Goal: Transaction & Acquisition: Purchase product/service

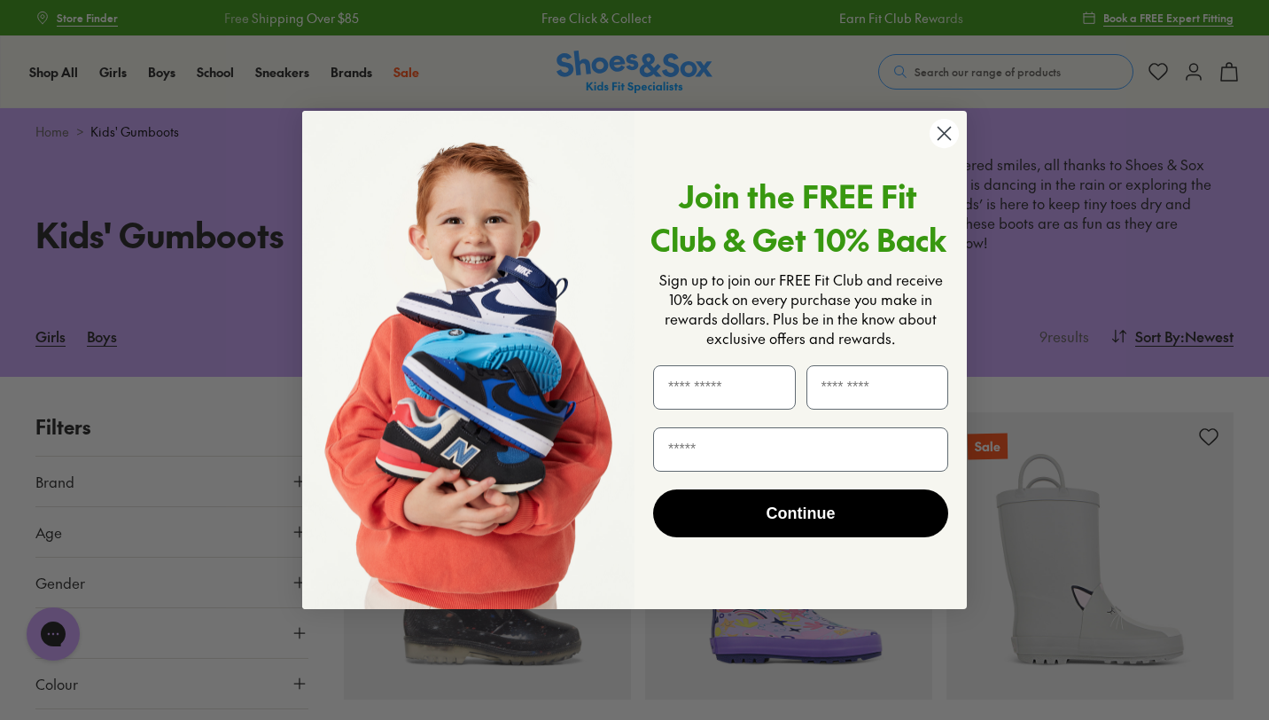
click at [939, 138] on icon "Close dialog" at bounding box center [945, 133] width 12 height 12
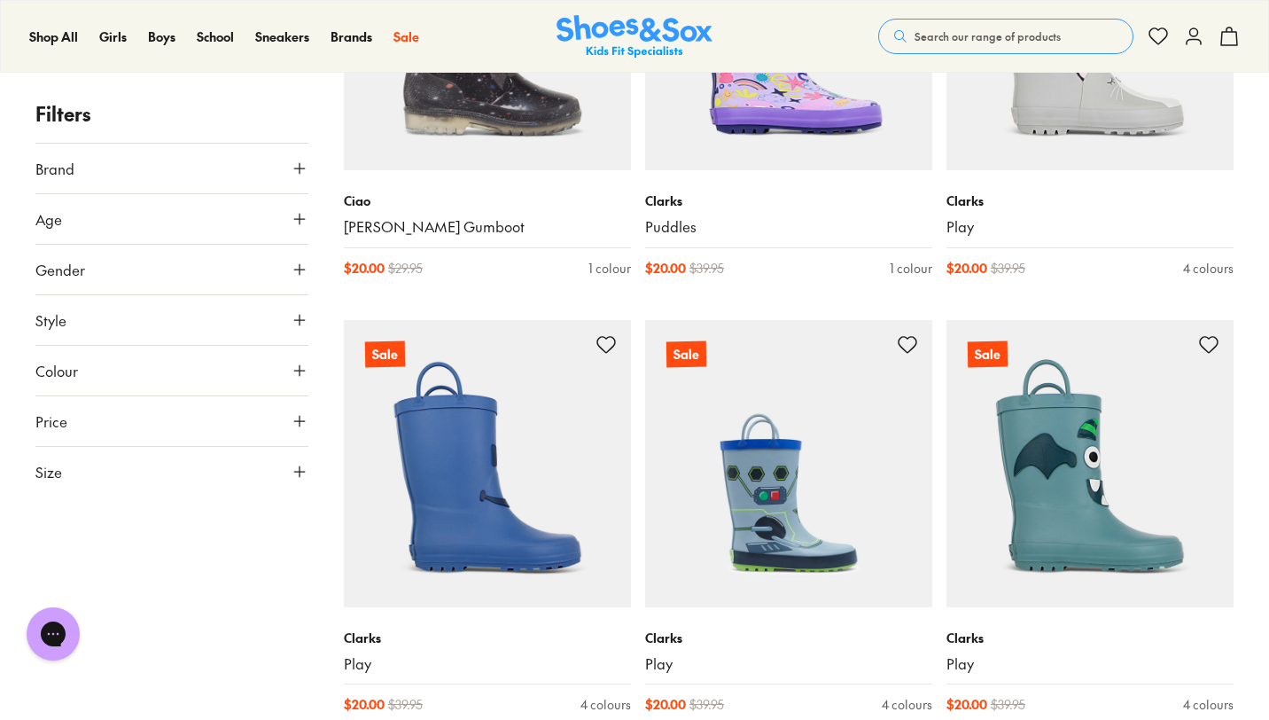
scroll to position [285, 0]
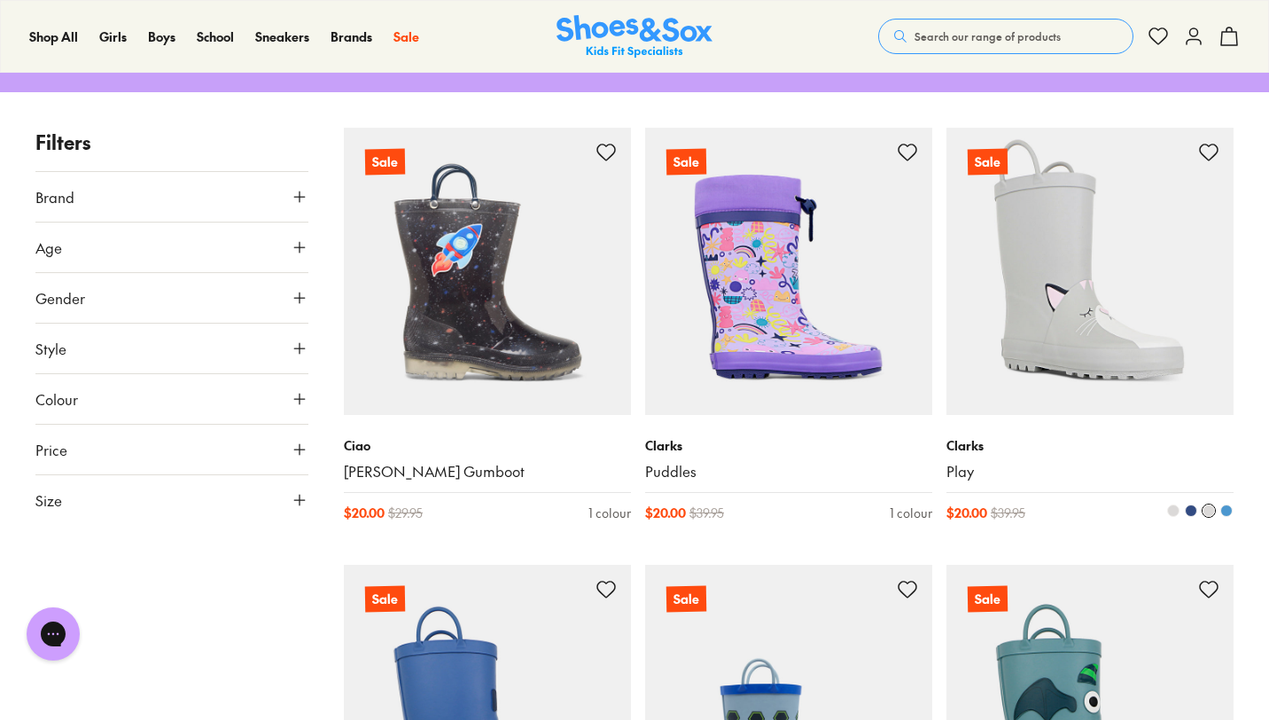
click at [1079, 285] on img at bounding box center [1090, 271] width 287 height 287
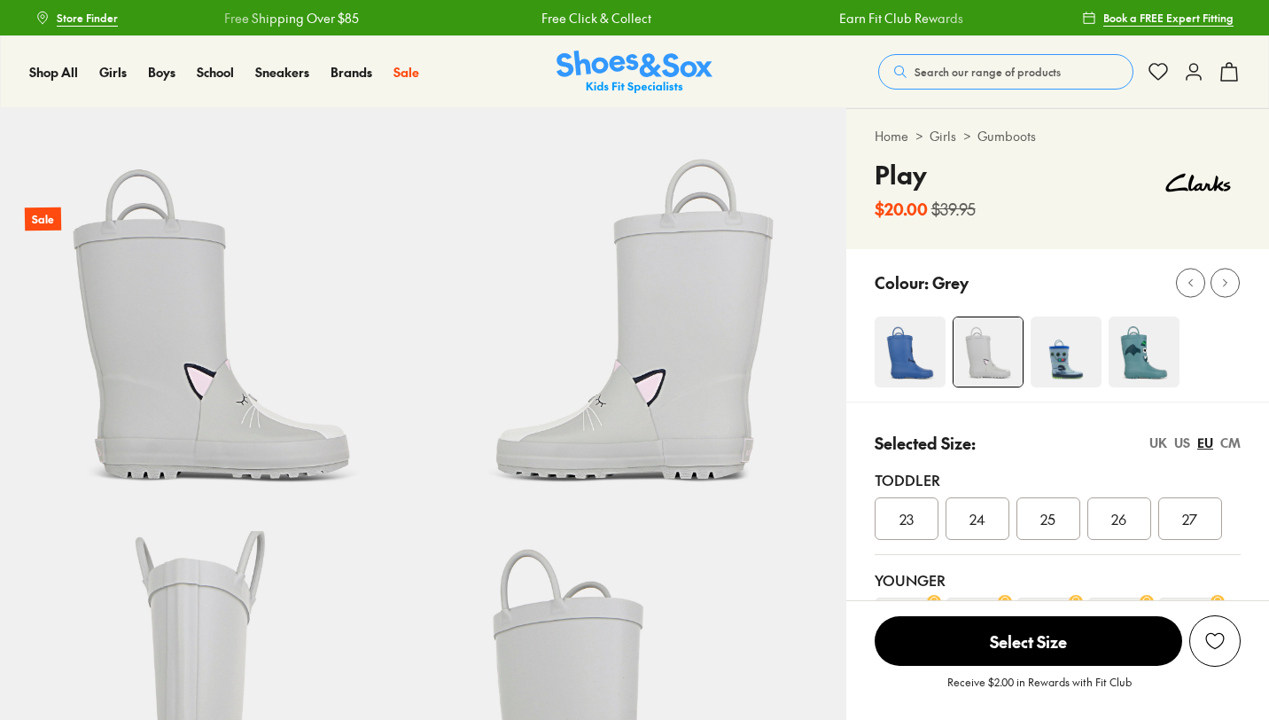
click at [575, 407] on img at bounding box center [634, 319] width 423 height 423
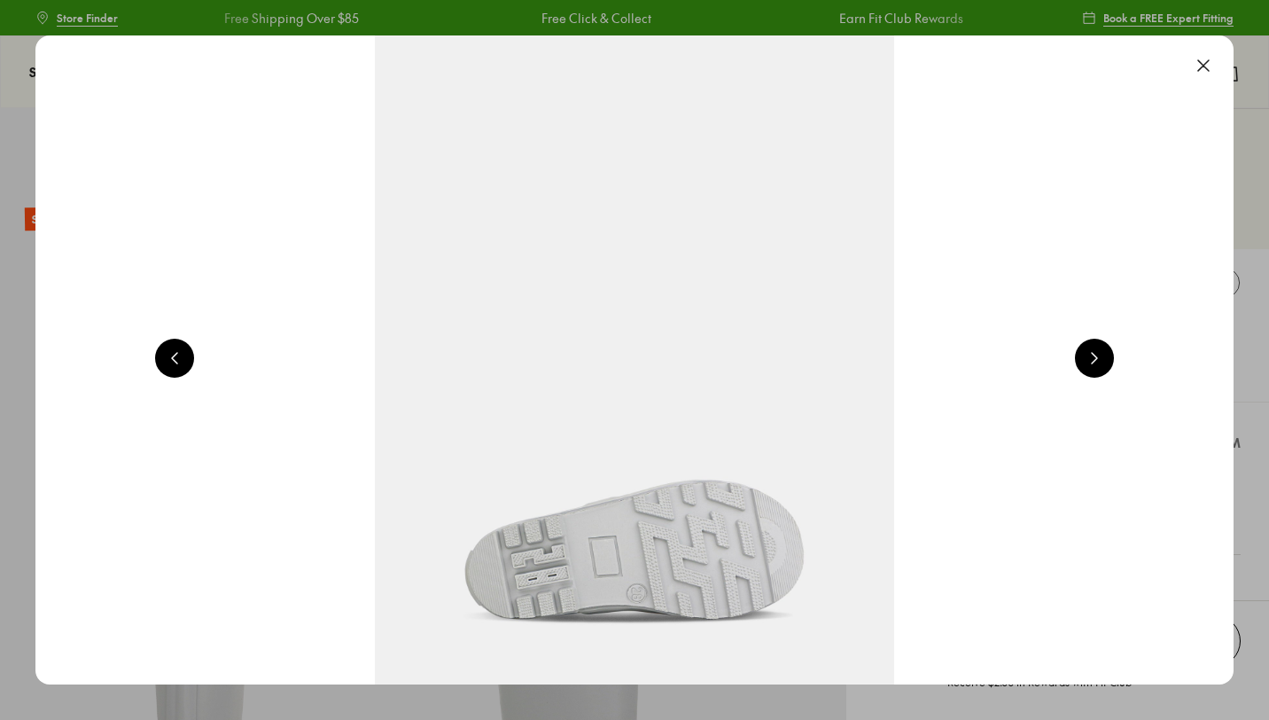
scroll to position [0, 2411]
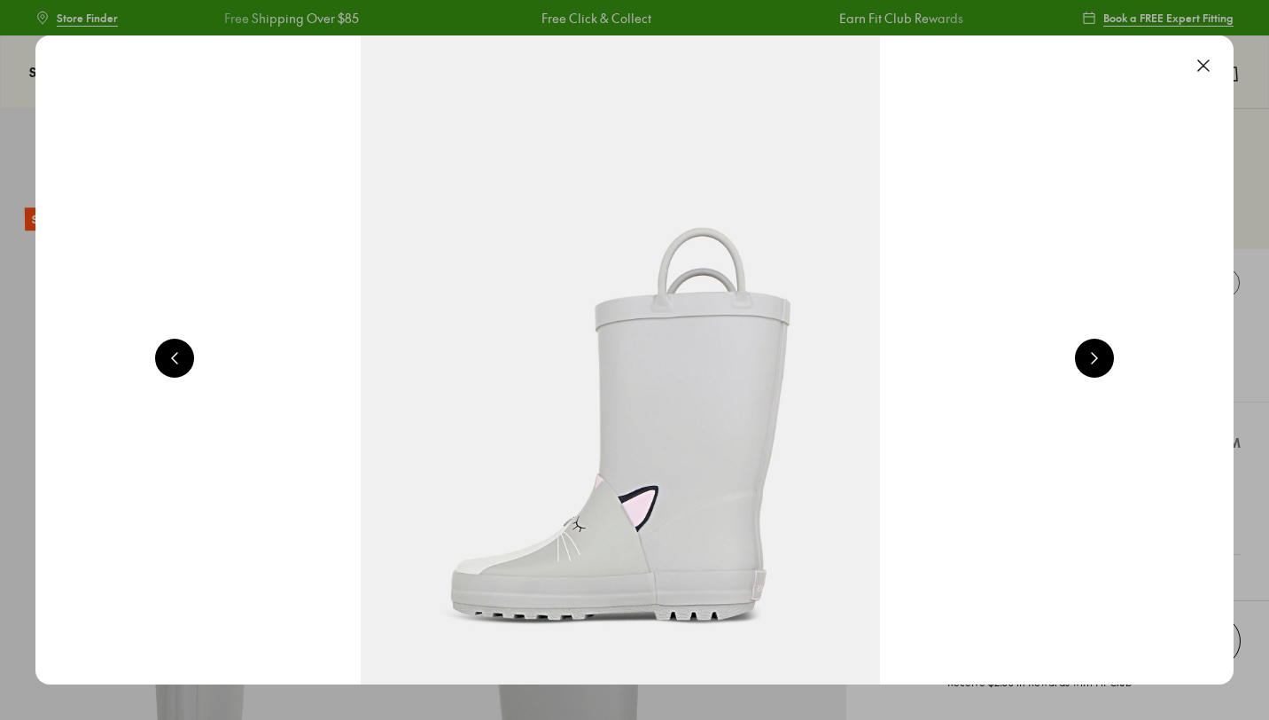
click at [1207, 62] on button at bounding box center [1203, 65] width 39 height 39
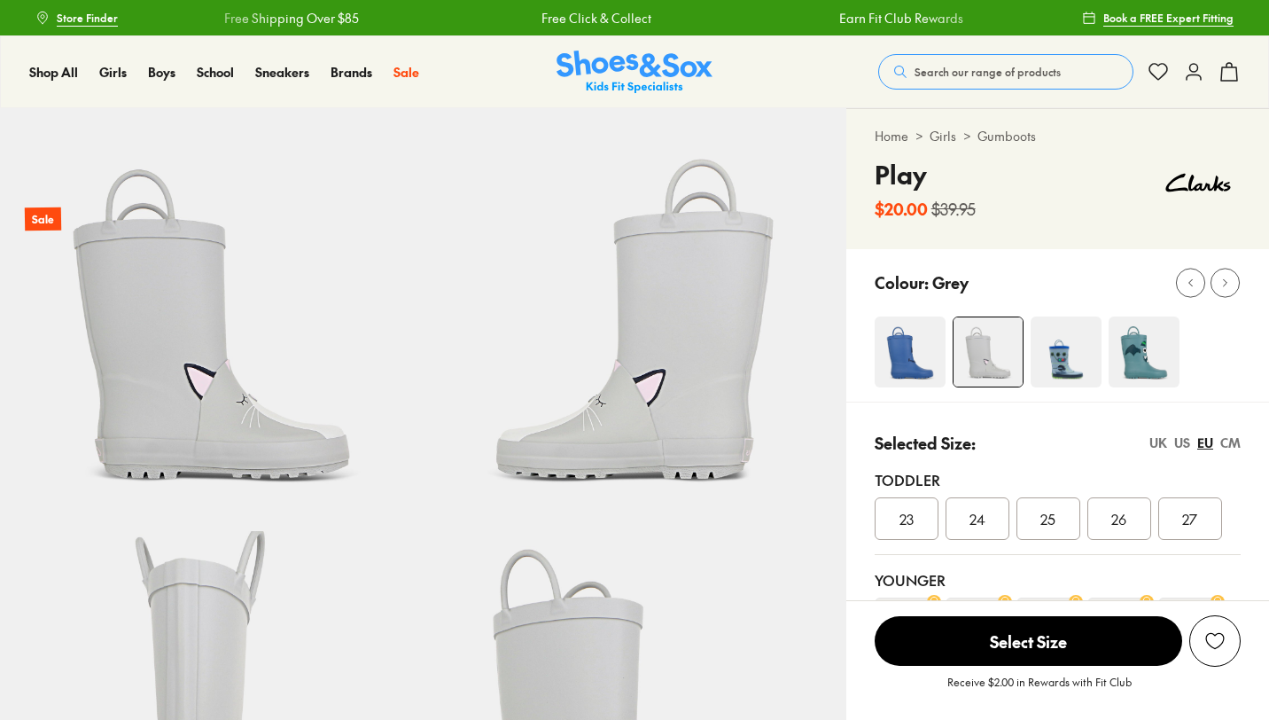
scroll to position [0, 0]
select select "*"
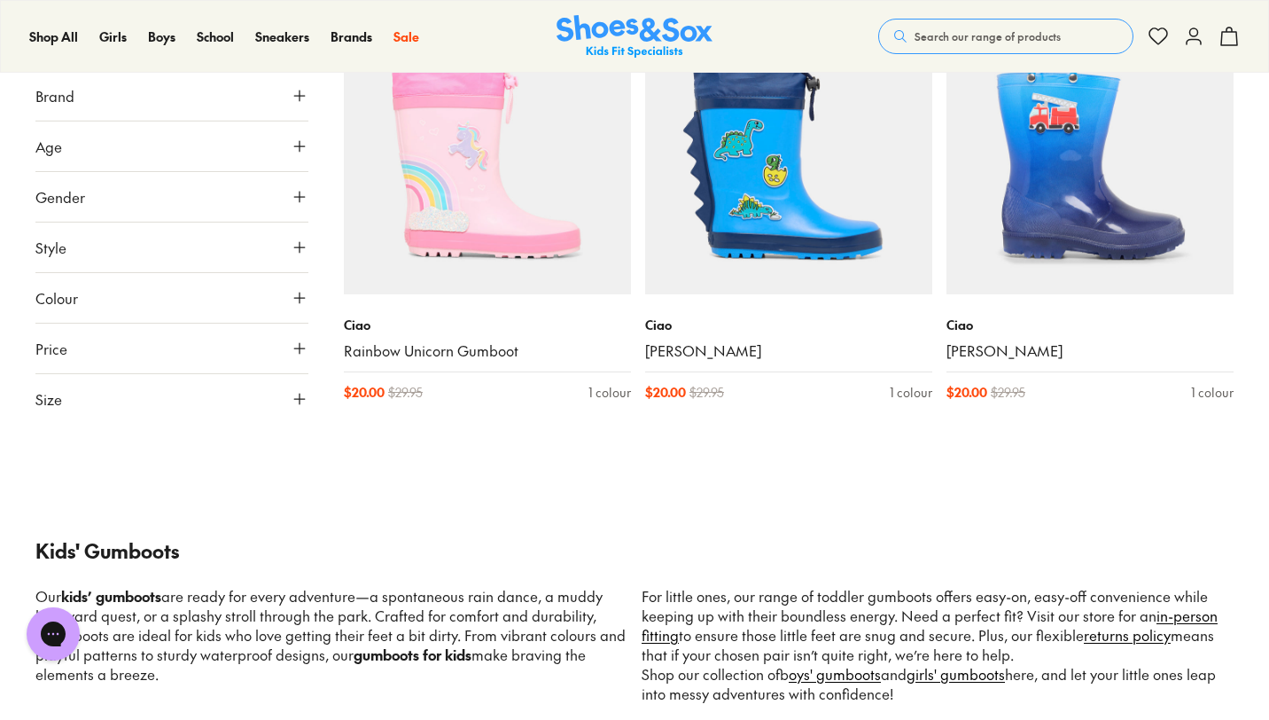
scroll to position [1119, 0]
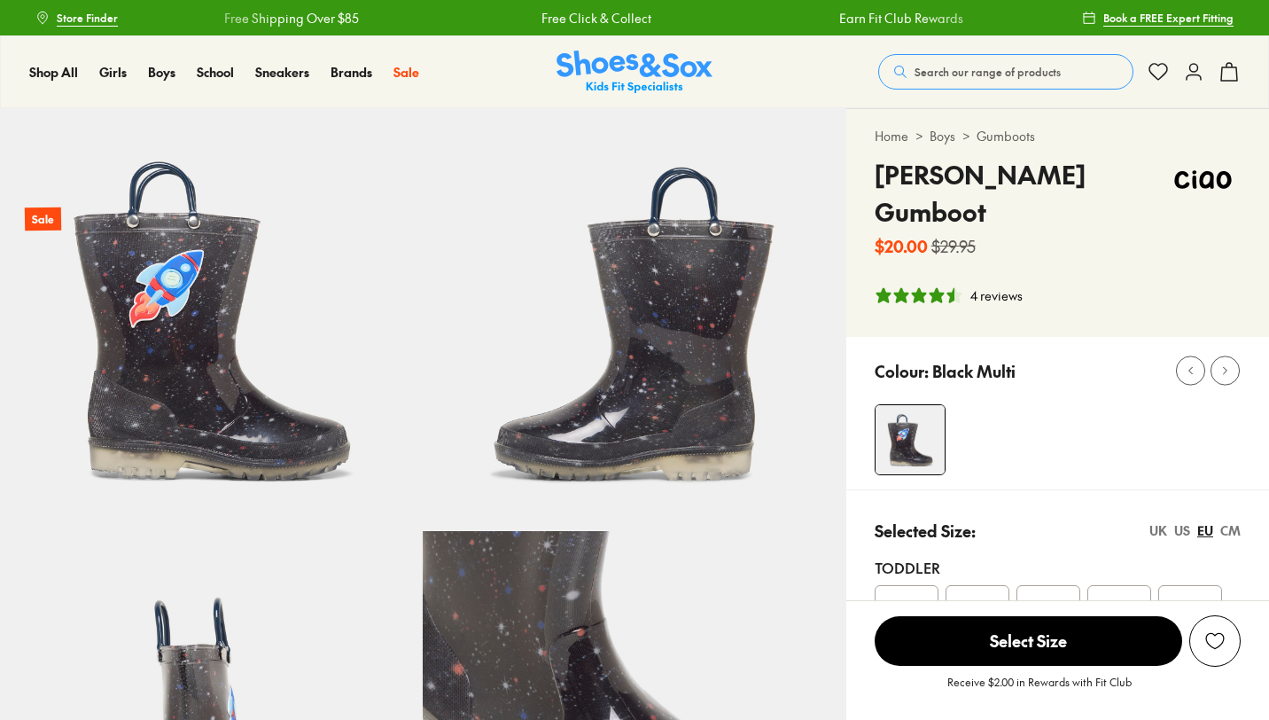
select select "*"
